Goal: Task Accomplishment & Management: Complete application form

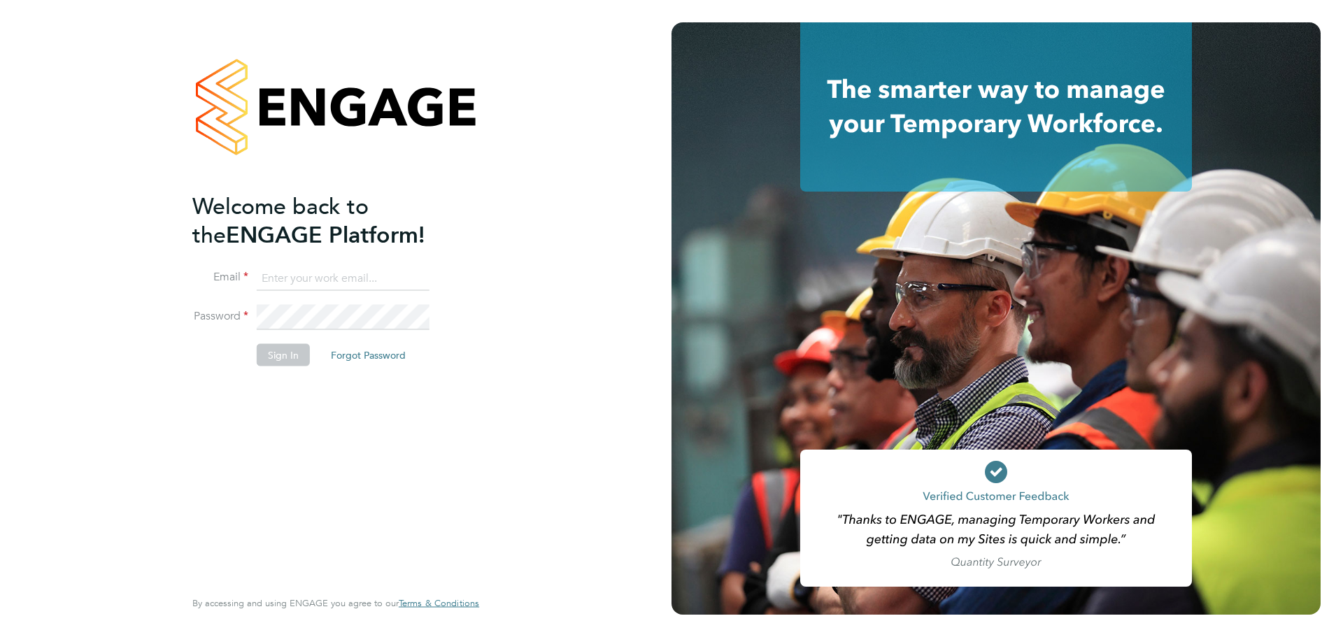
click at [342, 273] on input at bounding box center [343, 278] width 173 height 25
type input "cirsteaalexandru@yahoo.com"
click at [278, 357] on button "Sign In" at bounding box center [283, 354] width 53 height 22
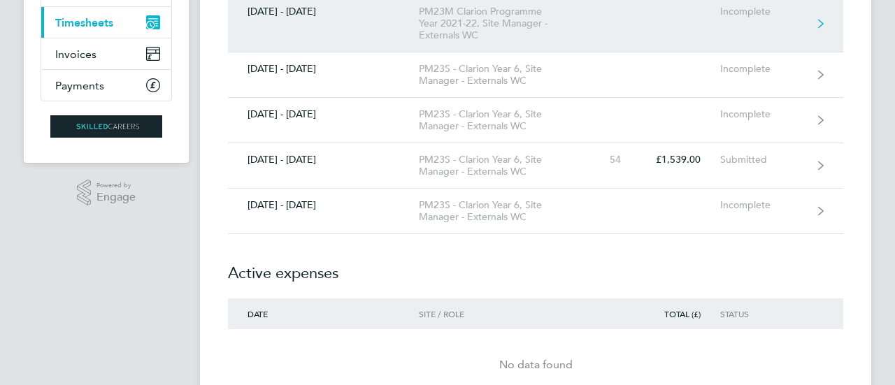
scroll to position [198, 0]
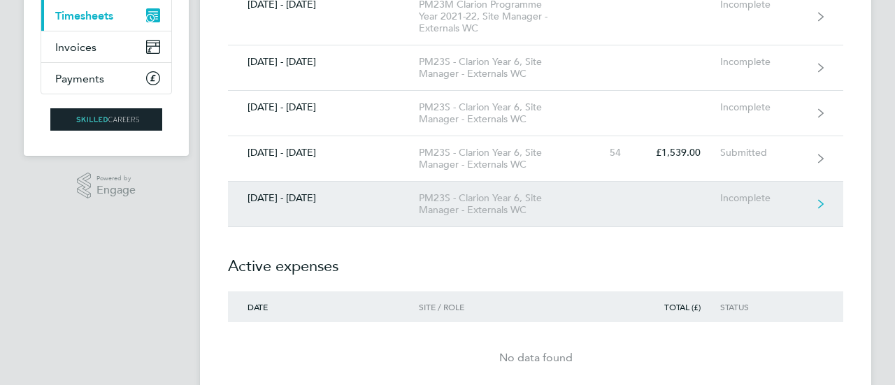
click at [312, 195] on div "[DATE] - [DATE]" at bounding box center [323, 198] width 191 height 12
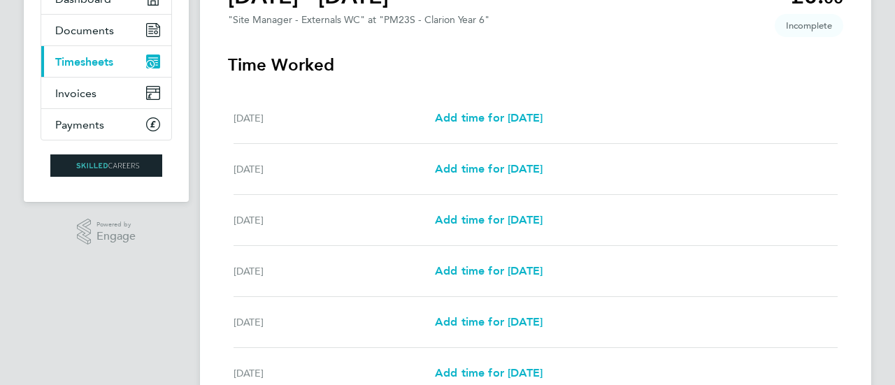
scroll to position [186, 0]
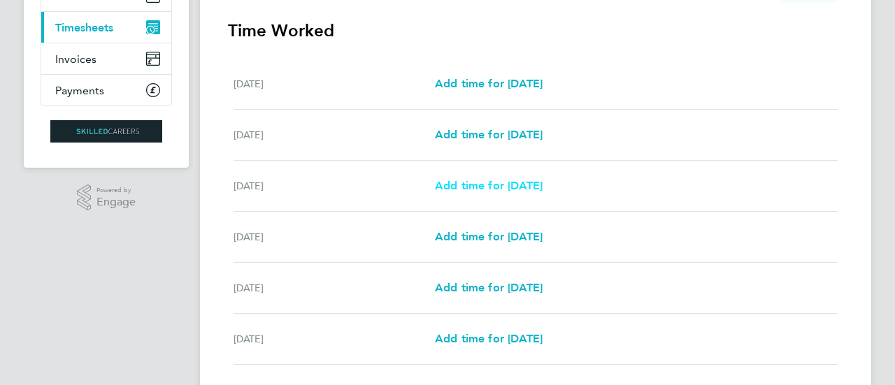
click at [503, 194] on link "Add time for [DATE]" at bounding box center [489, 186] width 108 height 17
select select "30"
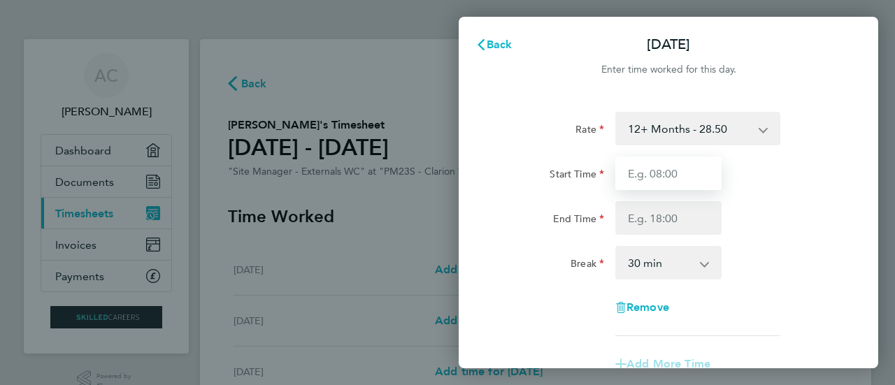
click at [638, 175] on input "Start Time" at bounding box center [668, 174] width 106 height 34
type input "08:00"
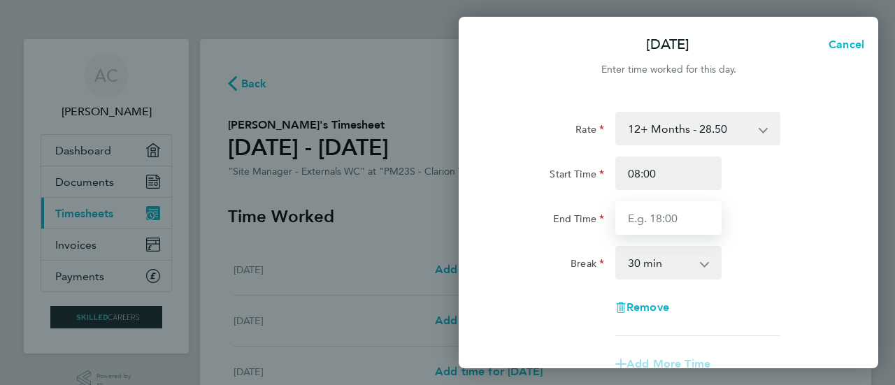
click at [685, 215] on input "End Time" at bounding box center [668, 218] width 106 height 34
type input "17:30"
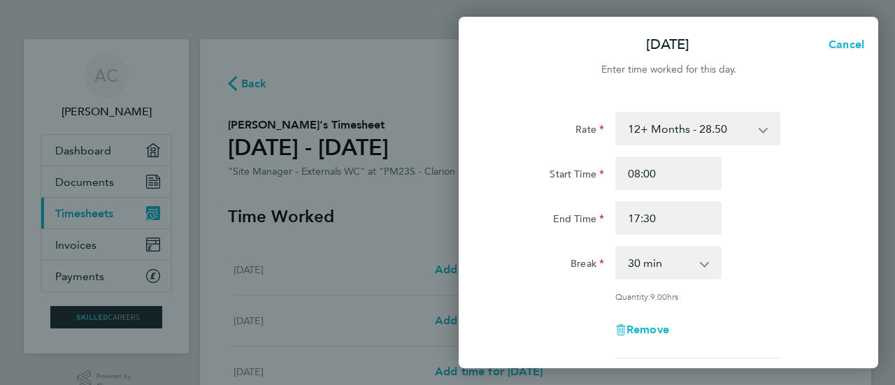
click at [783, 256] on div "Break 0 min 15 min 30 min 45 min 60 min 75 min 90 min" at bounding box center [668, 263] width 352 height 34
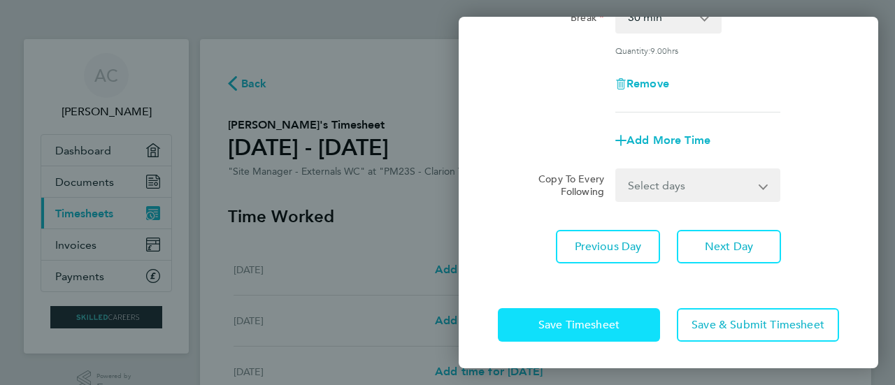
click at [543, 329] on span "Save Timesheet" at bounding box center [578, 325] width 81 height 14
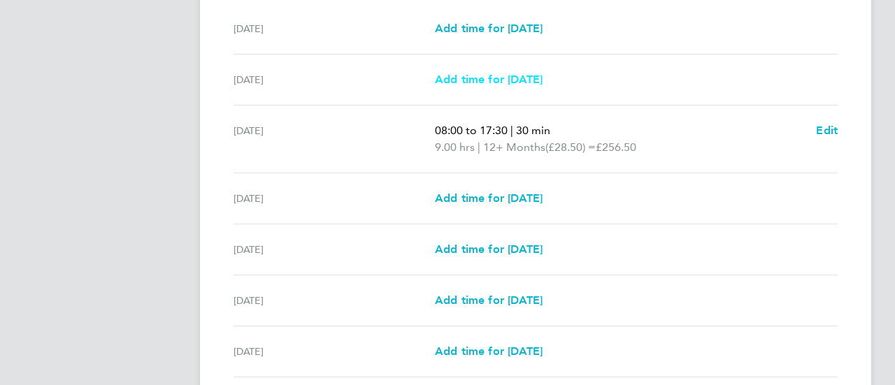
scroll to position [398, 0]
click at [507, 196] on span "Add time for [DATE]" at bounding box center [489, 197] width 108 height 13
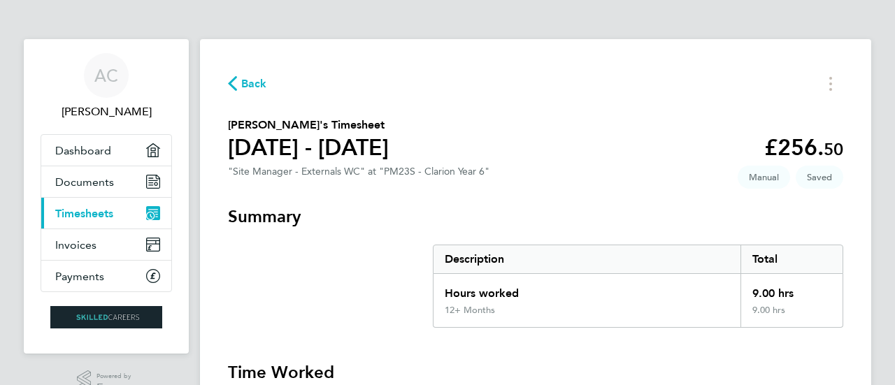
select select "30"
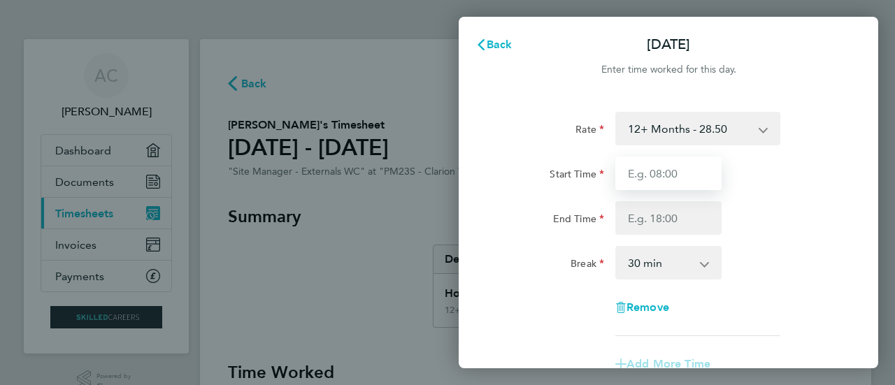
click at [681, 179] on input "Start Time" at bounding box center [668, 174] width 106 height 34
type input "08:00"
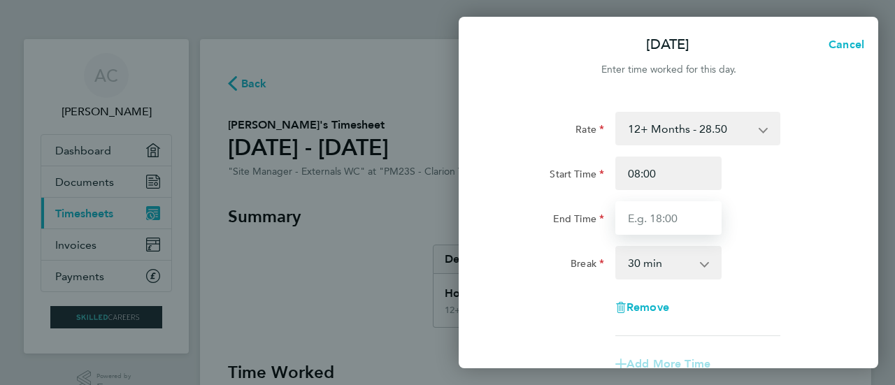
click at [678, 208] on input "End Time" at bounding box center [668, 218] width 106 height 34
type input "17:30"
click at [538, 306] on div "Rate 12+ Months - 28.50 Start Time 08:00 End Time 17:30 Break 0 min 15 min 30 m…" at bounding box center [668, 224] width 341 height 224
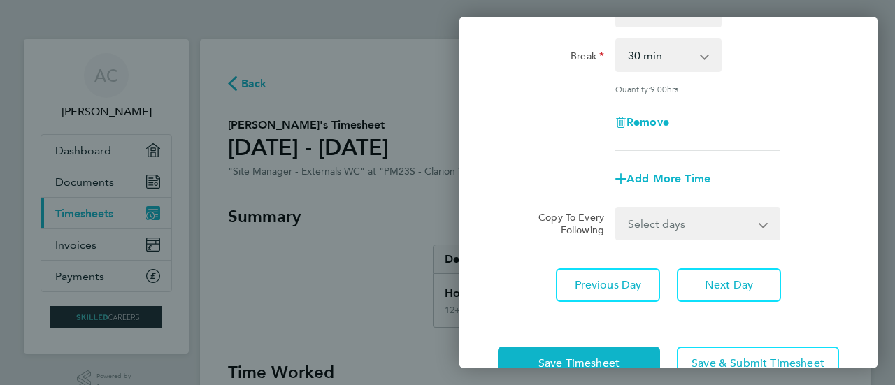
scroll to position [246, 0]
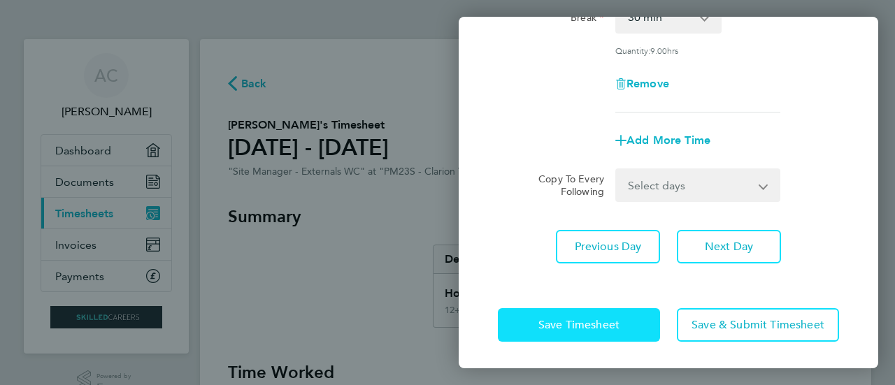
click at [573, 314] on button "Save Timesheet" at bounding box center [579, 325] width 162 height 34
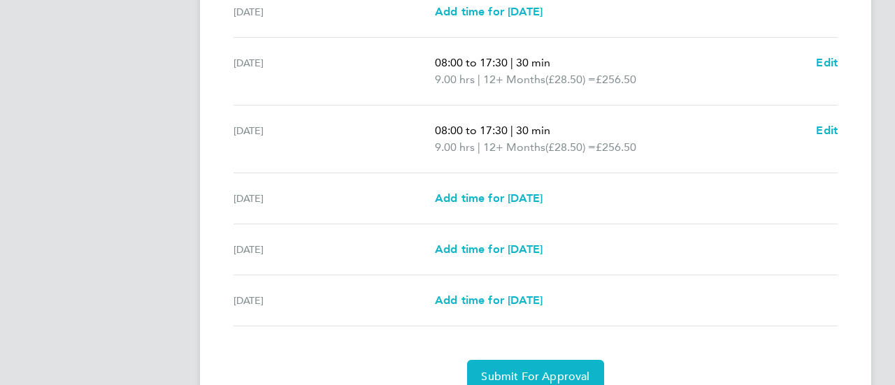
scroll to position [466, 0]
click at [543, 196] on span "Add time for [DATE]" at bounding box center [489, 197] width 108 height 13
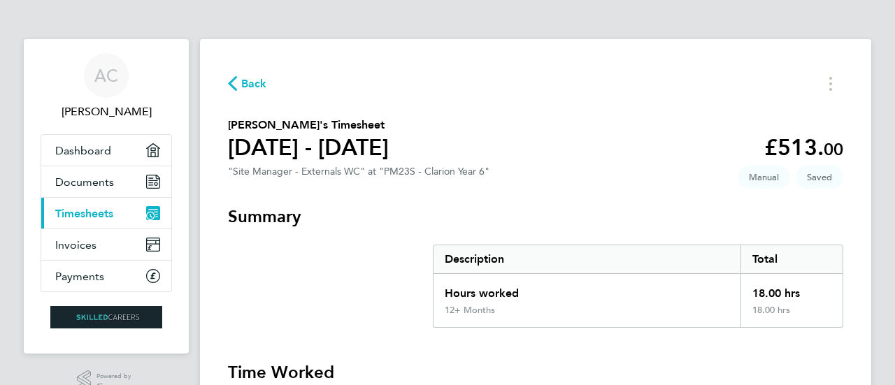
select select "30"
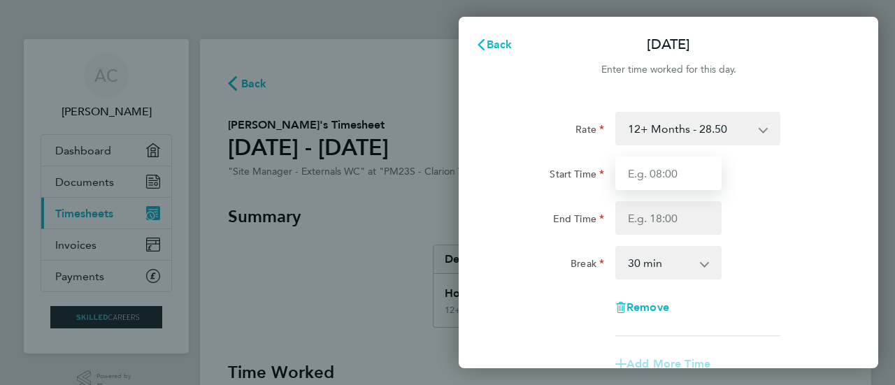
click at [684, 181] on input "Start Time" at bounding box center [668, 174] width 106 height 34
type input "08:00"
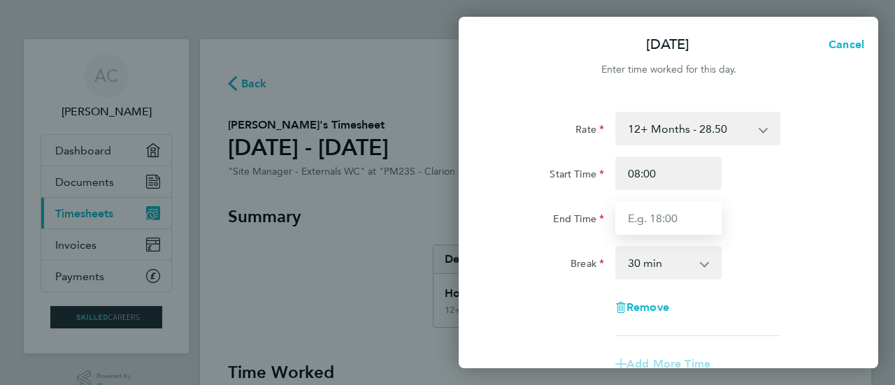
click at [663, 215] on input "End Time" at bounding box center [668, 218] width 106 height 34
type input "17:30"
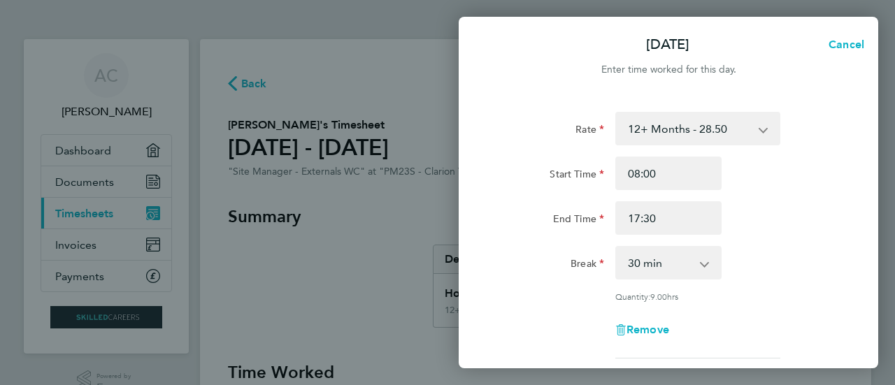
click at [541, 268] on div "Break" at bounding box center [551, 260] width 106 height 28
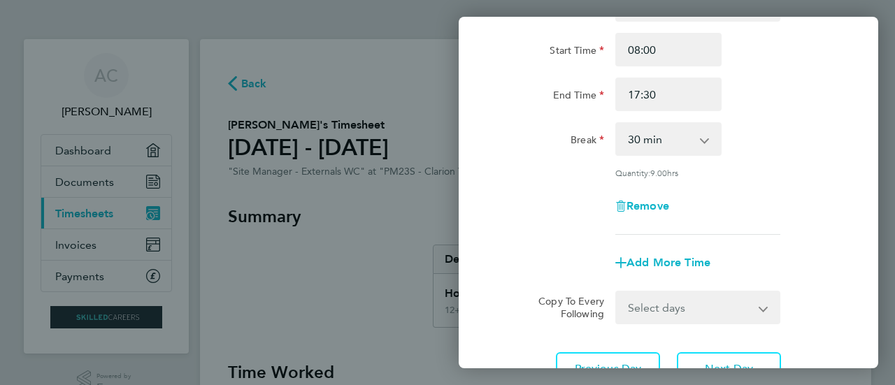
scroll to position [246, 0]
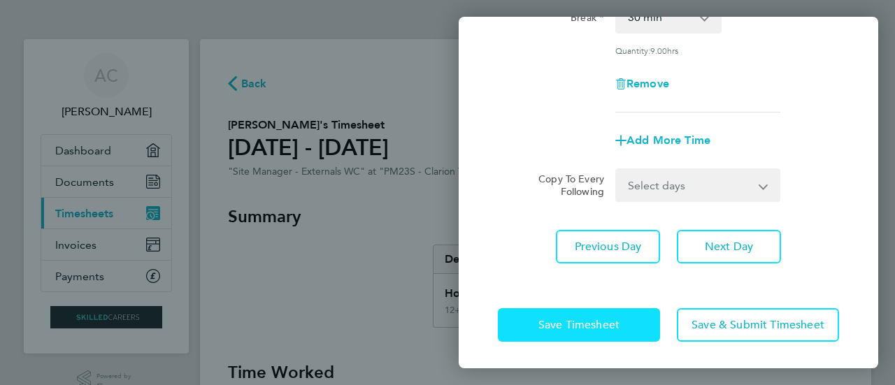
click at [568, 332] on button "Save Timesheet" at bounding box center [579, 325] width 162 height 34
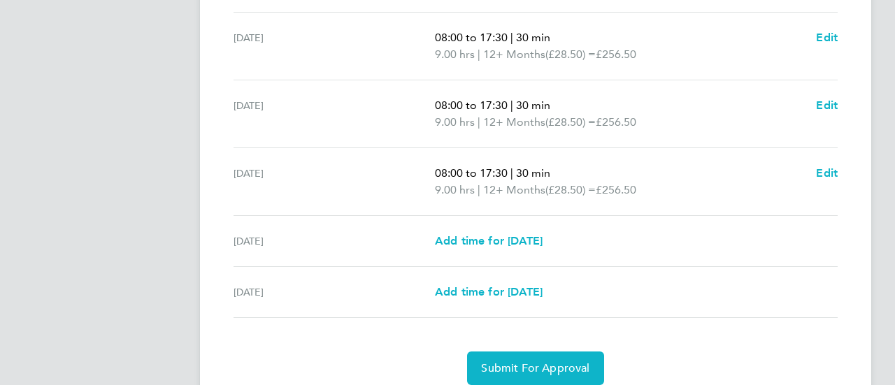
scroll to position [544, 0]
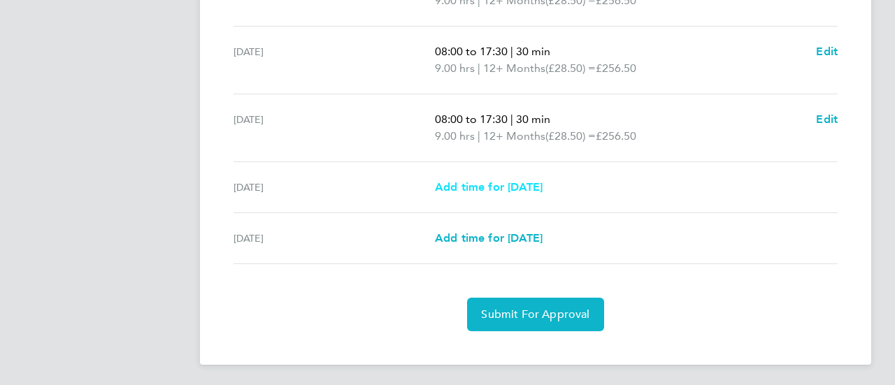
click at [510, 179] on link "Add time for [DATE]" at bounding box center [489, 187] width 108 height 17
select select "30"
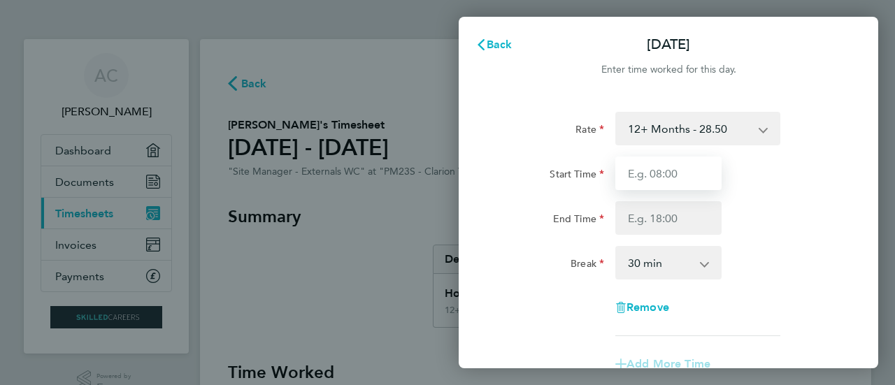
click at [656, 180] on input "Start Time" at bounding box center [668, 174] width 106 height 34
type input "08:00"
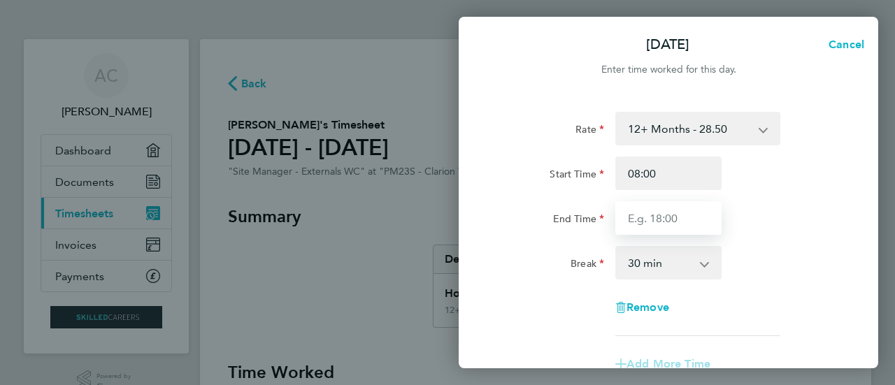
click at [665, 216] on input "End Time" at bounding box center [668, 218] width 106 height 34
type input "17:30"
click at [538, 255] on div "Break" at bounding box center [551, 260] width 106 height 28
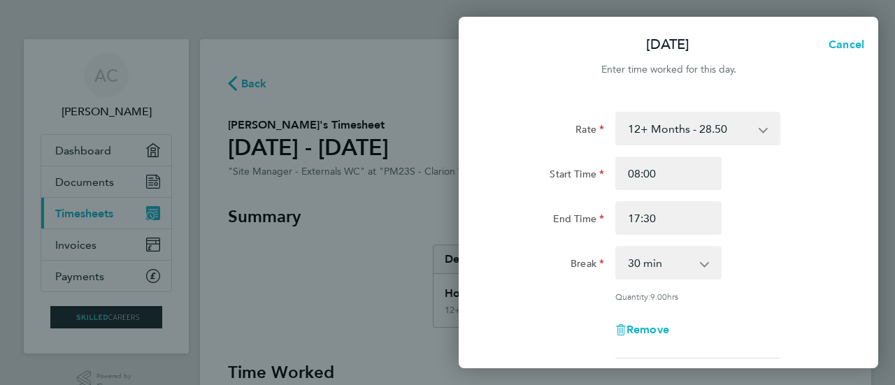
scroll to position [246, 0]
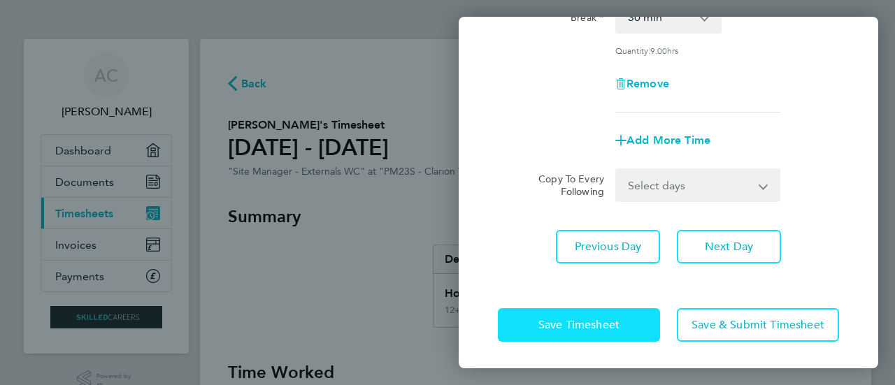
click at [554, 331] on button "Save Timesheet" at bounding box center [579, 325] width 162 height 34
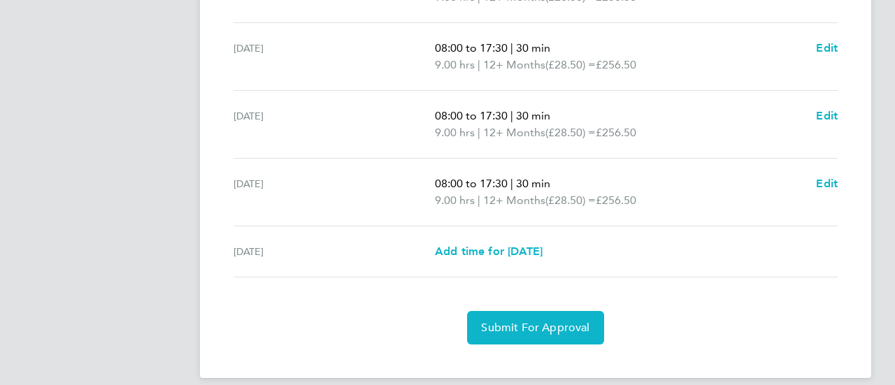
scroll to position [561, 0]
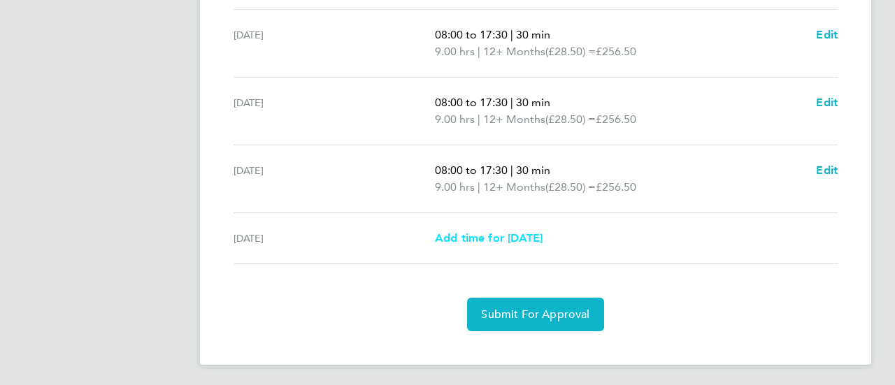
click at [507, 233] on span "Add time for [DATE]" at bounding box center [489, 237] width 108 height 13
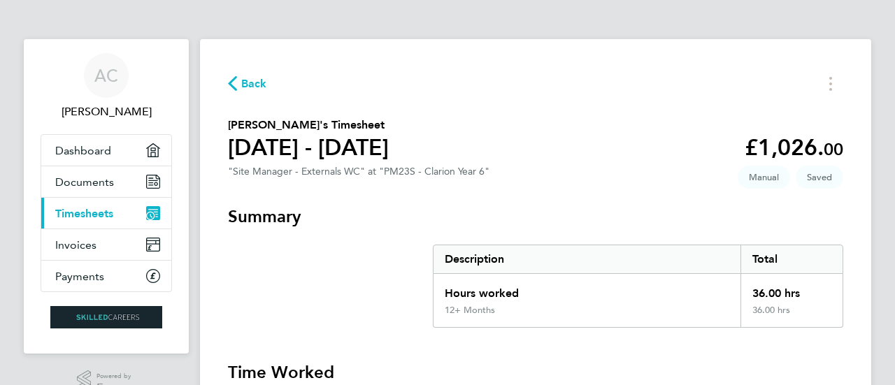
select select "30"
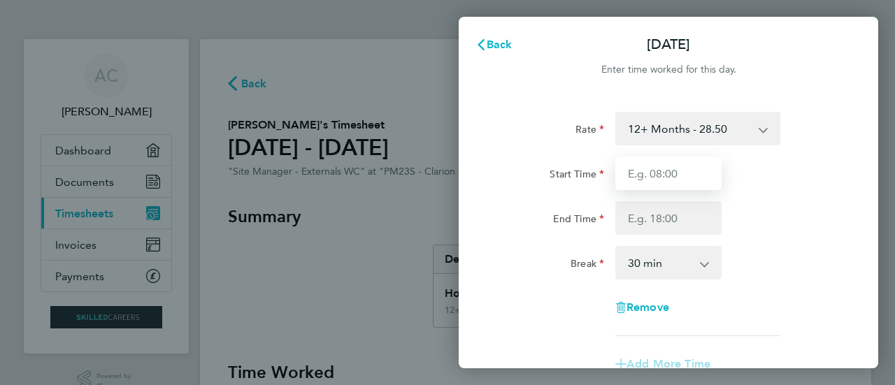
click at [671, 173] on input "Start Time" at bounding box center [668, 174] width 106 height 34
type input "08:00"
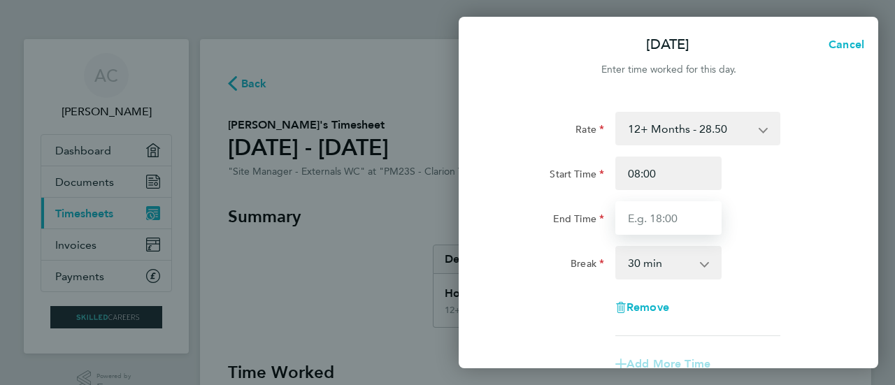
click at [664, 220] on input "End Time" at bounding box center [668, 218] width 106 height 34
type input "17:30"
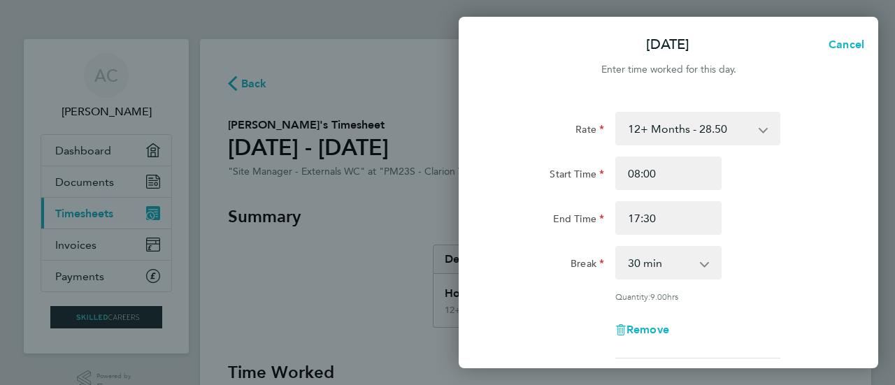
click at [515, 283] on div "Rate 12+ Months - 28.50 Start Time 08:00 End Time 17:30 Break 0 min 15 min 30 m…" at bounding box center [668, 235] width 341 height 247
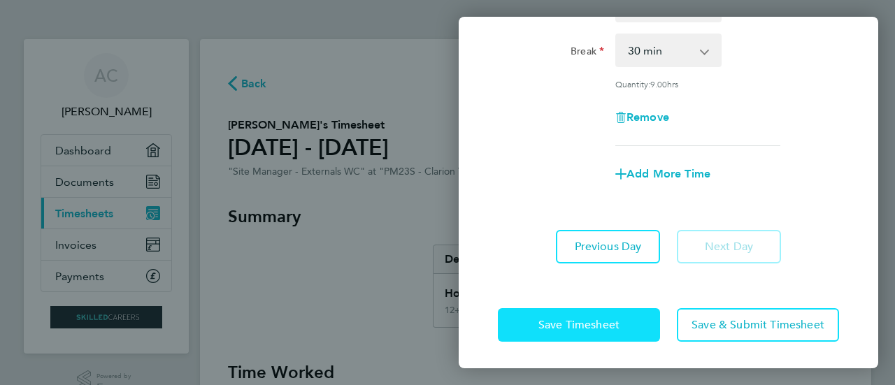
click at [569, 331] on button "Save Timesheet" at bounding box center [579, 325] width 162 height 34
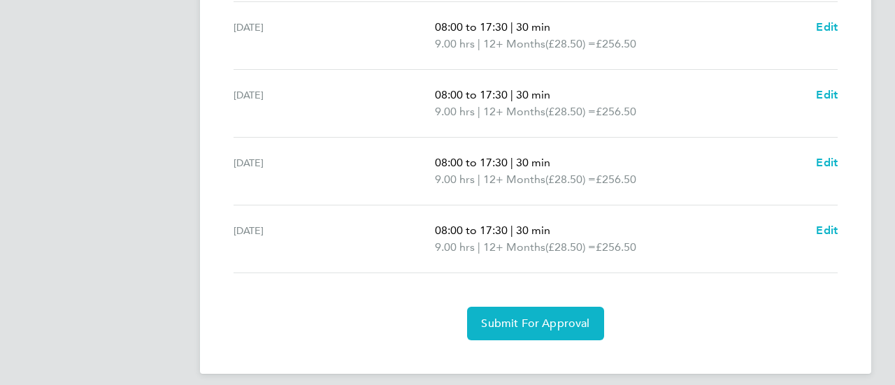
scroll to position [578, 0]
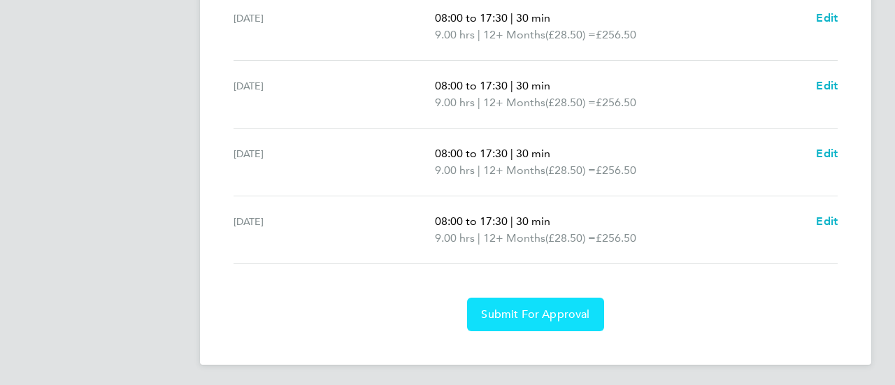
click at [555, 308] on span "Submit For Approval" at bounding box center [535, 315] width 108 height 14
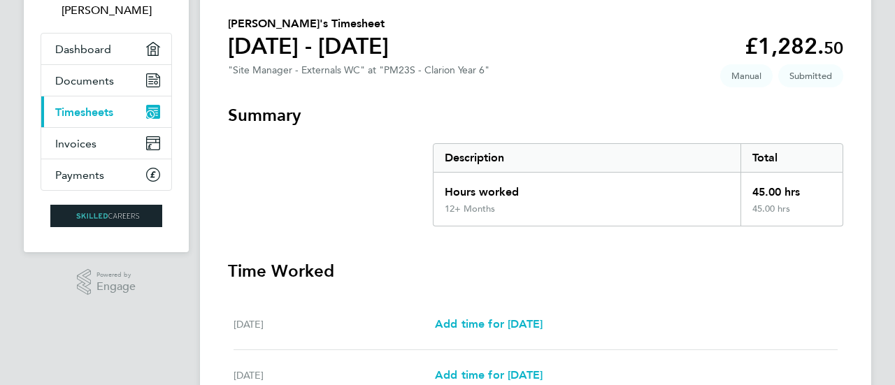
scroll to position [0, 0]
